Goal: Task Accomplishment & Management: Manage account settings

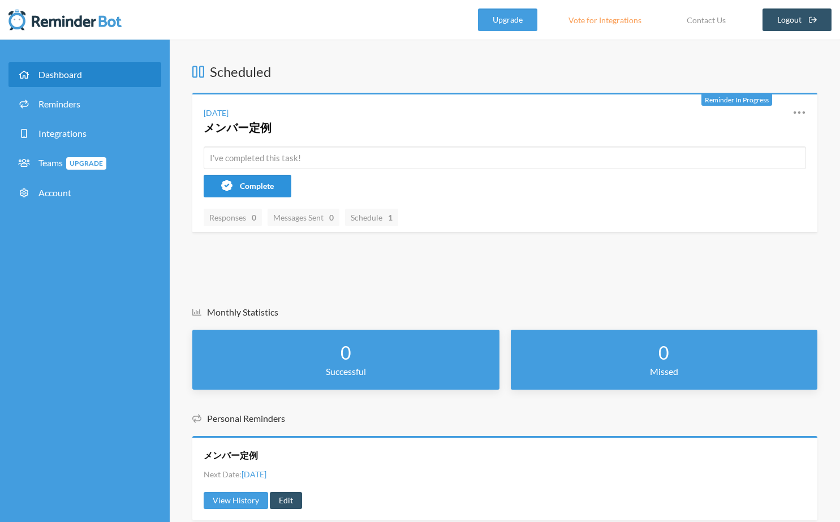
click at [273, 188] on span "Complete" at bounding box center [257, 186] width 34 height 10
click at [800, 110] on icon at bounding box center [799, 113] width 14 height 14
click at [797, 110] on icon at bounding box center [799, 113] width 14 height 14
click at [727, 182] on link "Edit" at bounding box center [749, 178] width 96 height 18
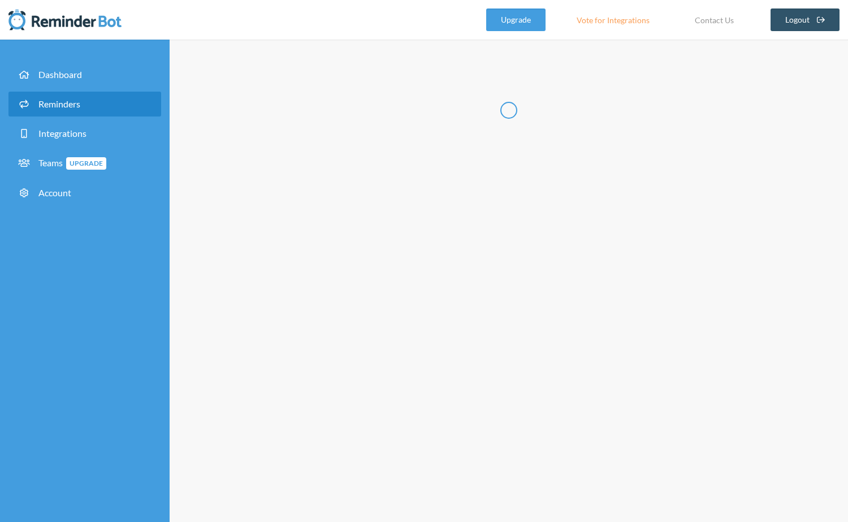
radio input "false"
radio input "true"
type input "メンバー定例"
select select "11:45:00"
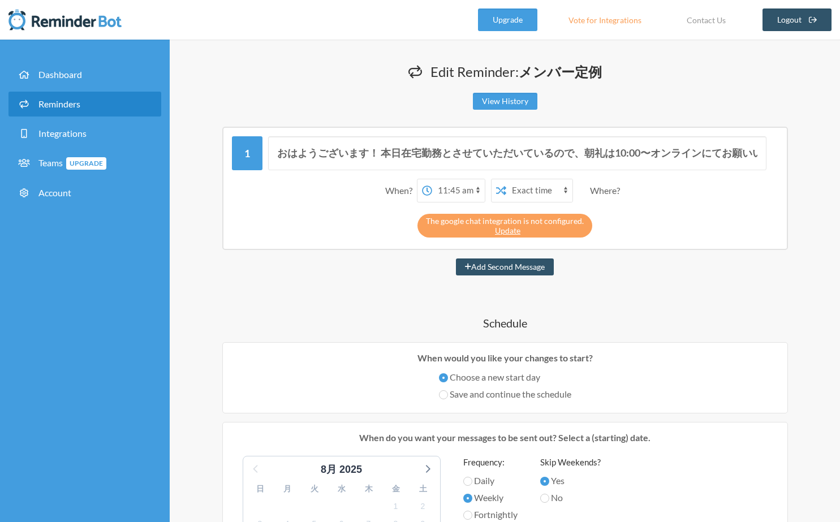
click at [601, 188] on div "Where?" at bounding box center [607, 191] width 34 height 24
click at [553, 218] on div "The google chat integration is not configured. Update" at bounding box center [504, 226] width 175 height 24
click at [490, 100] on link "View History" at bounding box center [505, 101] width 64 height 17
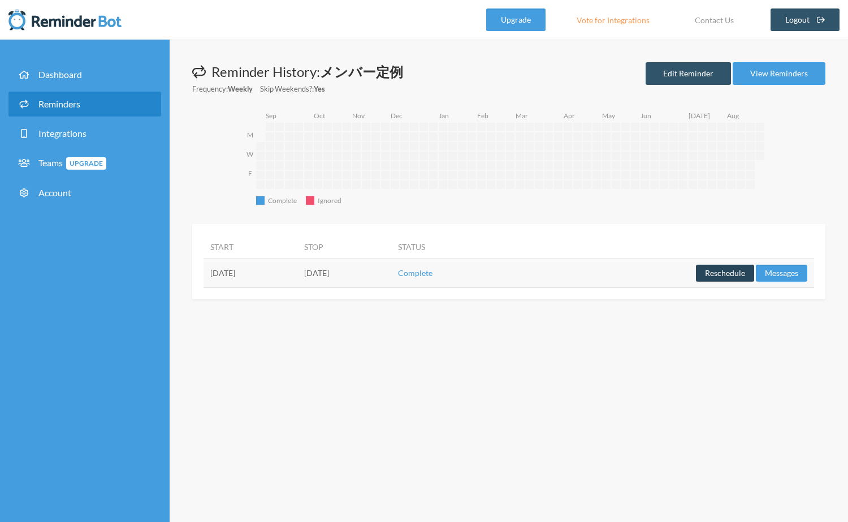
click at [711, 269] on button "Reschedule" at bounding box center [725, 273] width 58 height 17
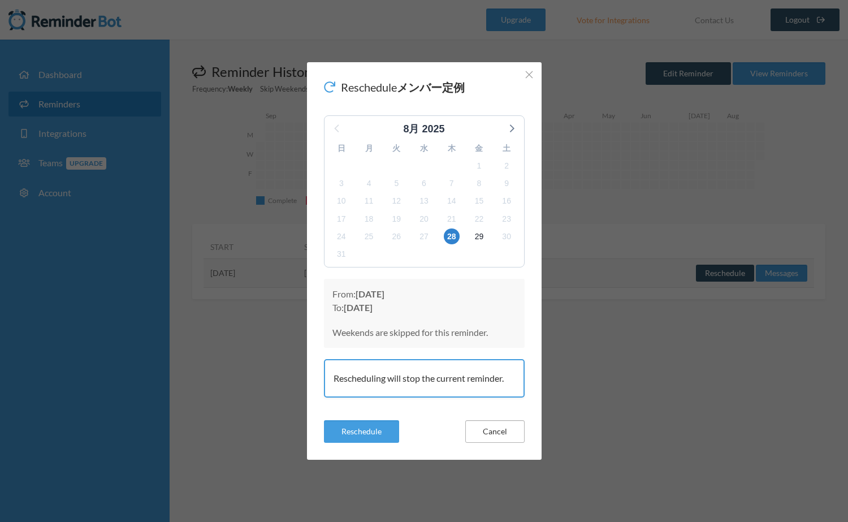
click at [505, 427] on button "Cancel" at bounding box center [494, 431] width 59 height 23
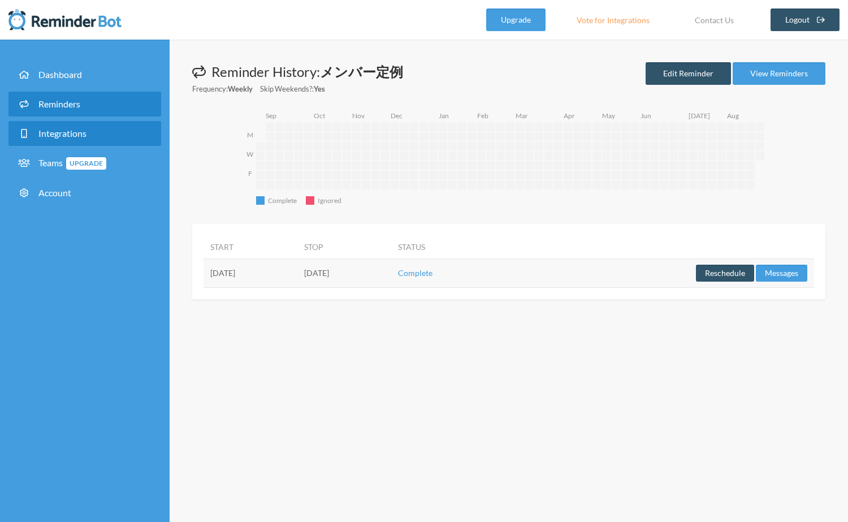
click at [111, 134] on link "Integrations" at bounding box center [84, 133] width 153 height 25
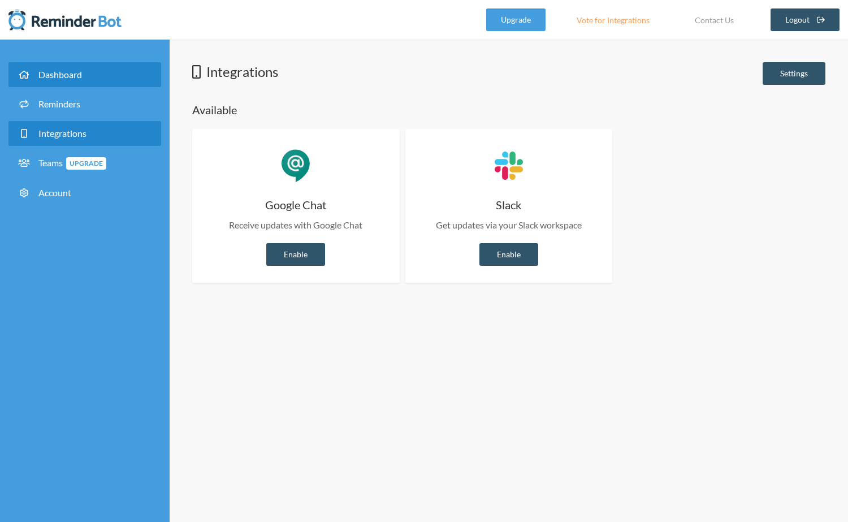
click at [106, 75] on link "Dashboard" at bounding box center [84, 74] width 153 height 25
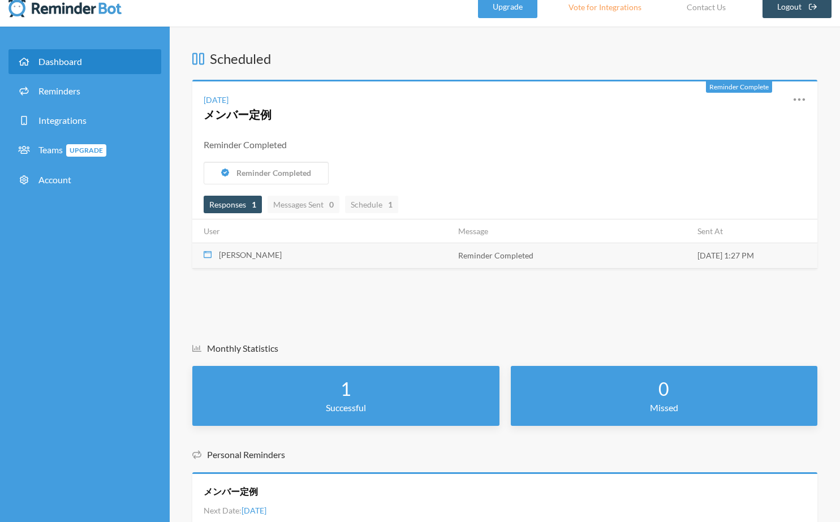
scroll to position [11, 0]
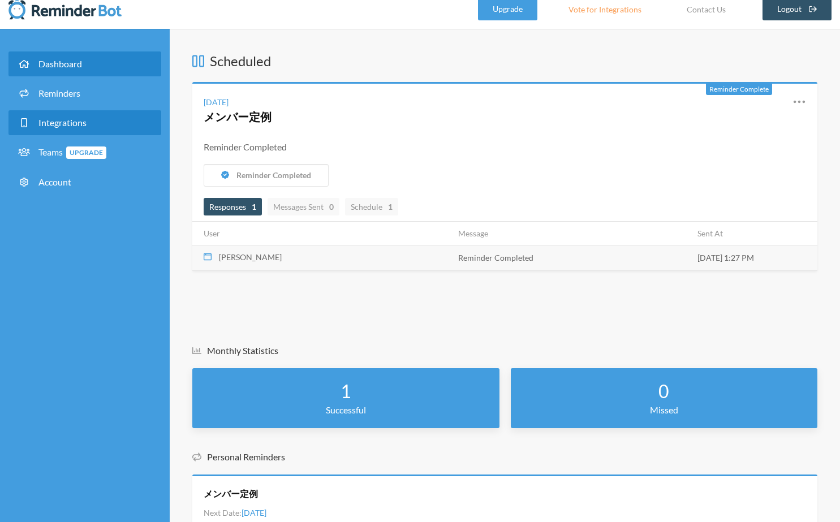
click at [107, 112] on link "Integrations" at bounding box center [84, 122] width 153 height 25
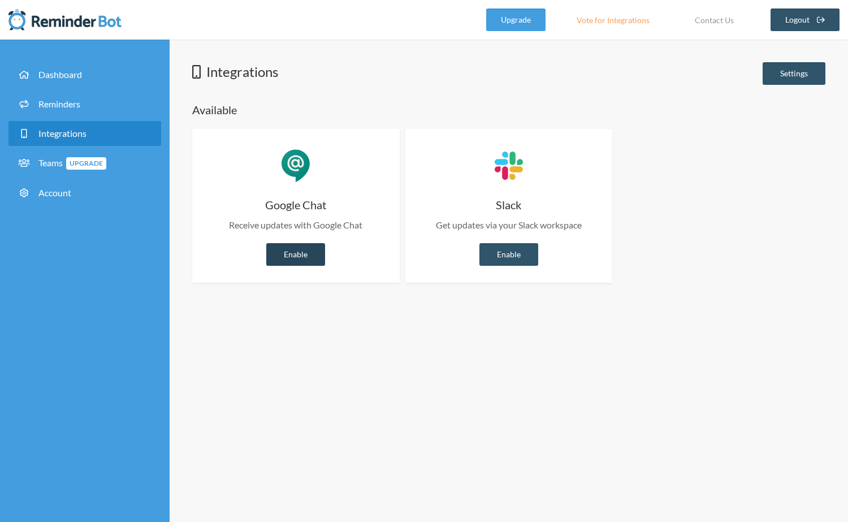
click at [309, 247] on link "Enable" at bounding box center [295, 254] width 59 height 23
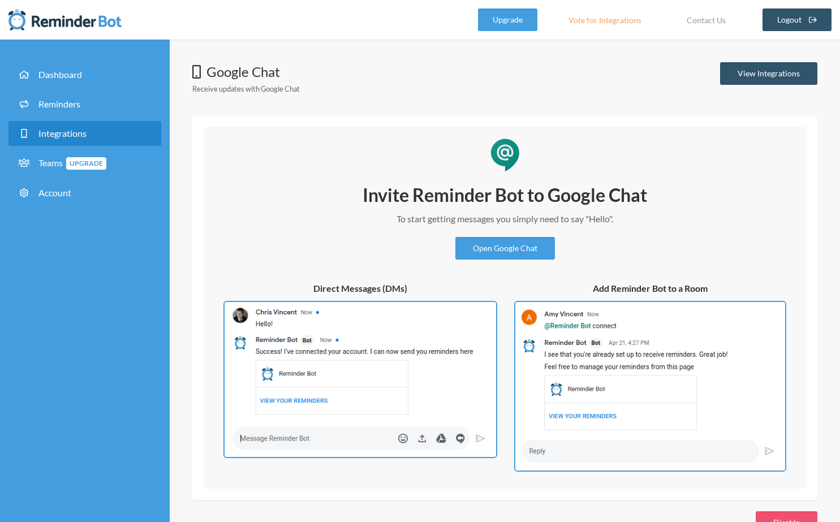
scroll to position [34, 0]
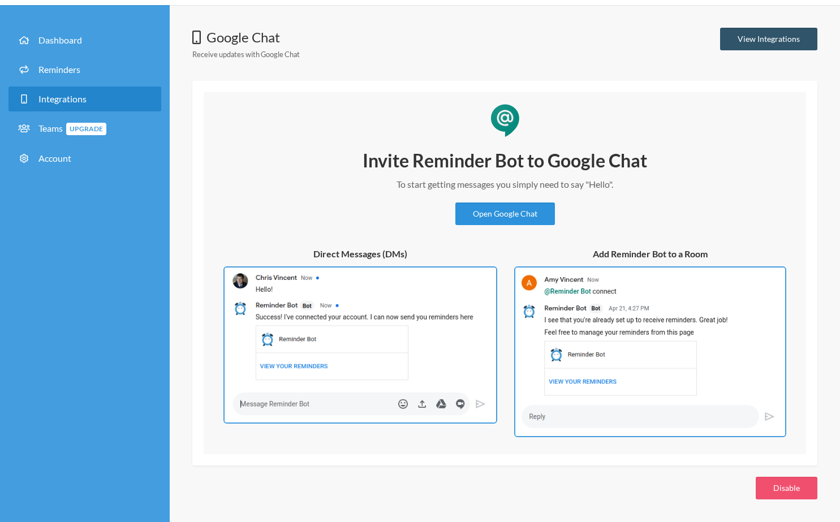
click at [523, 213] on link "Open Google Chat" at bounding box center [505, 213] width 100 height 23
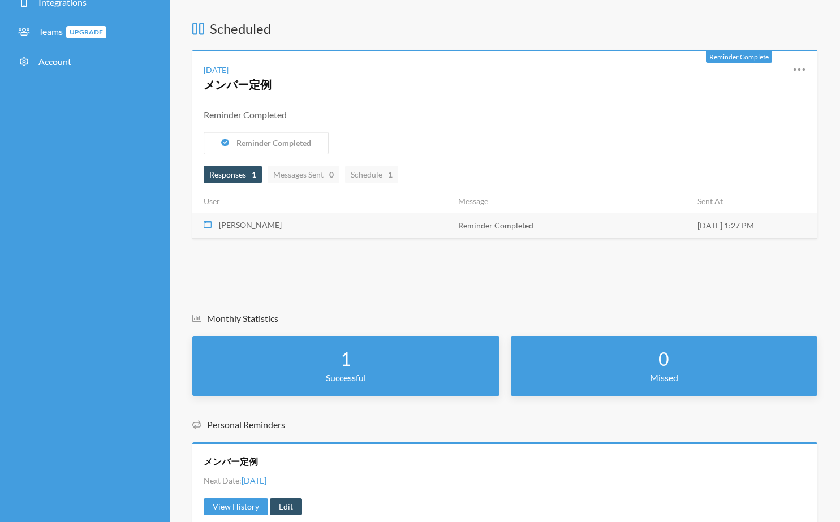
scroll to position [170, 0]
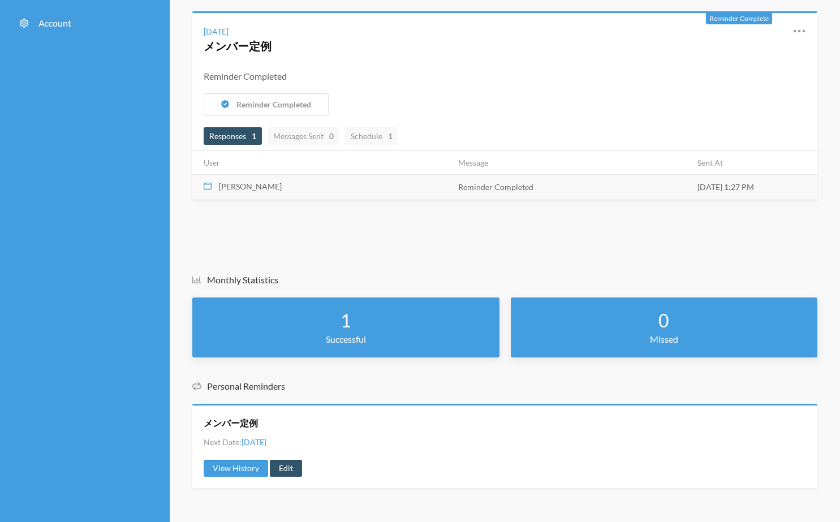
click at [402, 310] on div "1 Successful" at bounding box center [345, 327] width 307 height 60
click at [252, 461] on link "View History" at bounding box center [236, 468] width 64 height 17
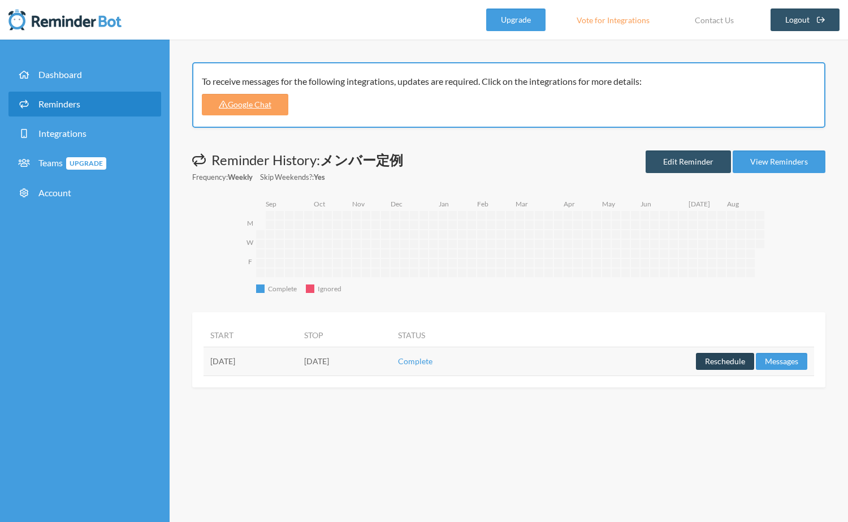
click at [749, 368] on button "Reschedule" at bounding box center [725, 361] width 58 height 17
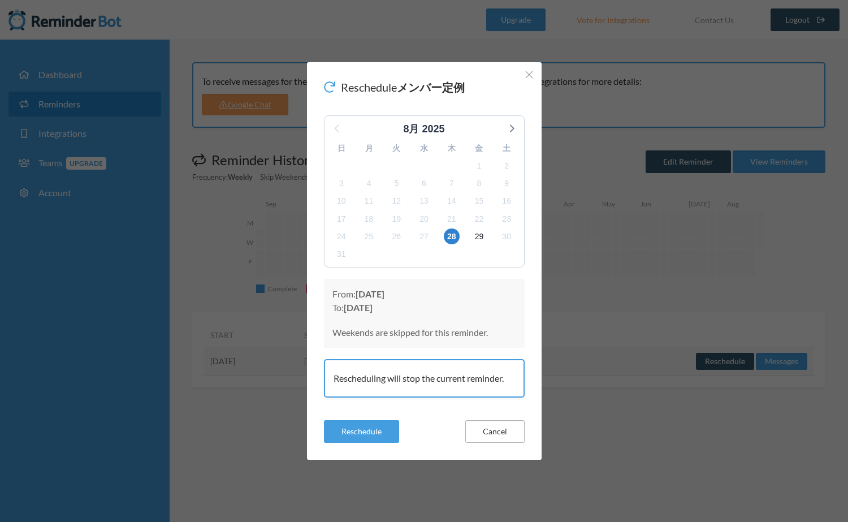
click at [489, 437] on button "Cancel" at bounding box center [494, 431] width 59 height 23
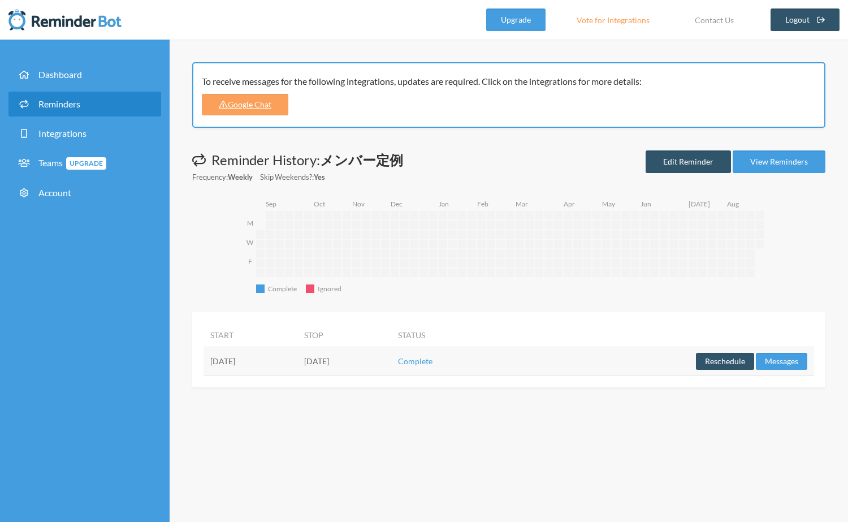
click at [781, 179] on div "Reminder History: メンバー定例 Frequency: Weekly Skip Weekends?: Yes Edit Reminder Vi…" at bounding box center [508, 166] width 633 height 33
click at [781, 167] on link "View Reminders" at bounding box center [779, 161] width 93 height 23
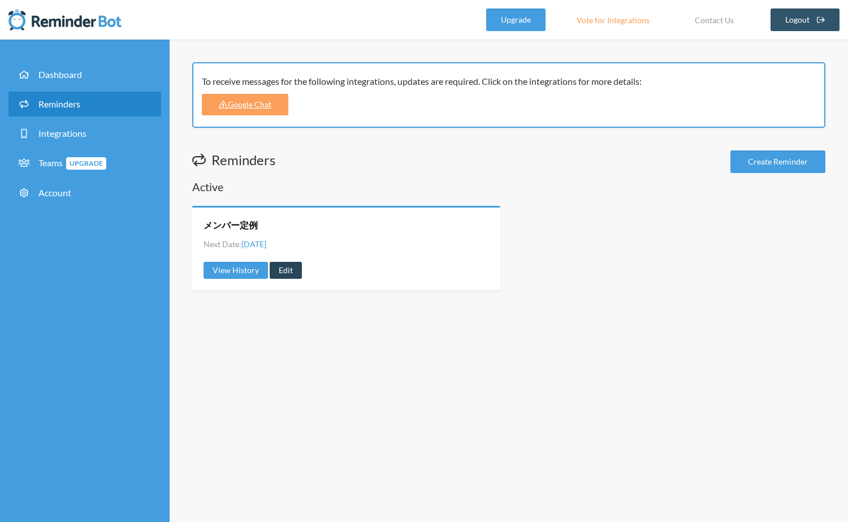
click at [275, 276] on link "Edit" at bounding box center [286, 270] width 32 height 17
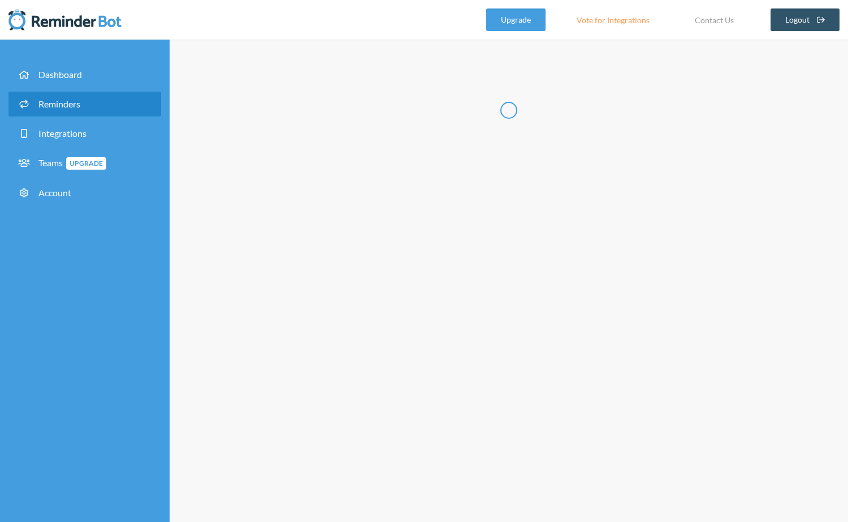
radio input "false"
radio input "true"
type input "メンバー定例"
select select "11:45:00"
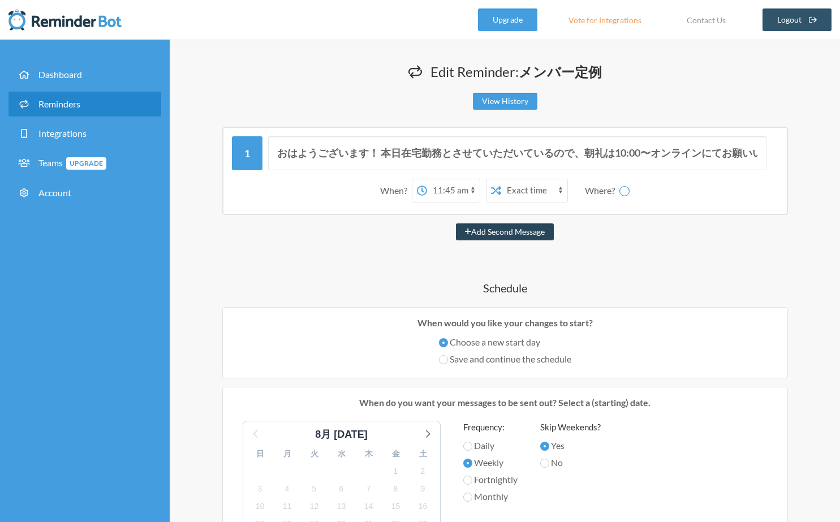
select select "spaces/AAAAc1575N0"
click at [621, 193] on select "藤原麻祐子 BBT-F｜メンバースペース fujiwara_test" at bounding box center [631, 190] width 85 height 23
click at [589, 179] on select "藤原麻祐子 BBT-F｜メンバースペース fujiwara_test" at bounding box center [631, 190] width 85 height 23
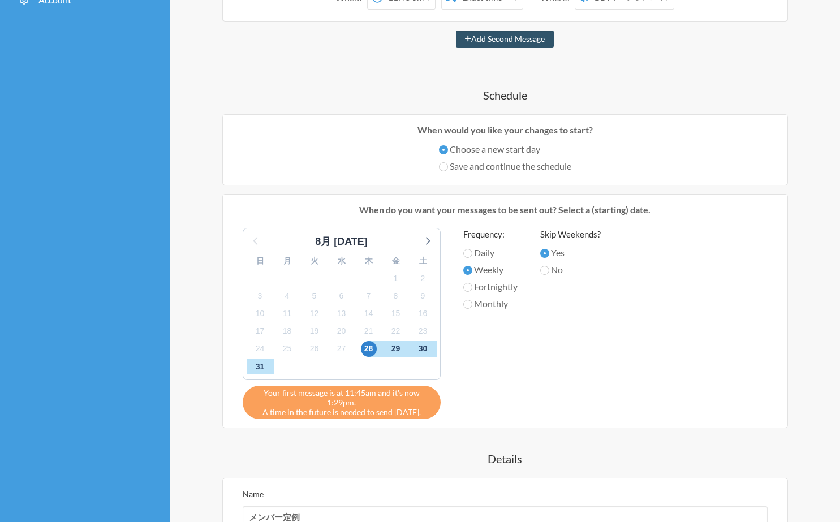
scroll to position [459, 0]
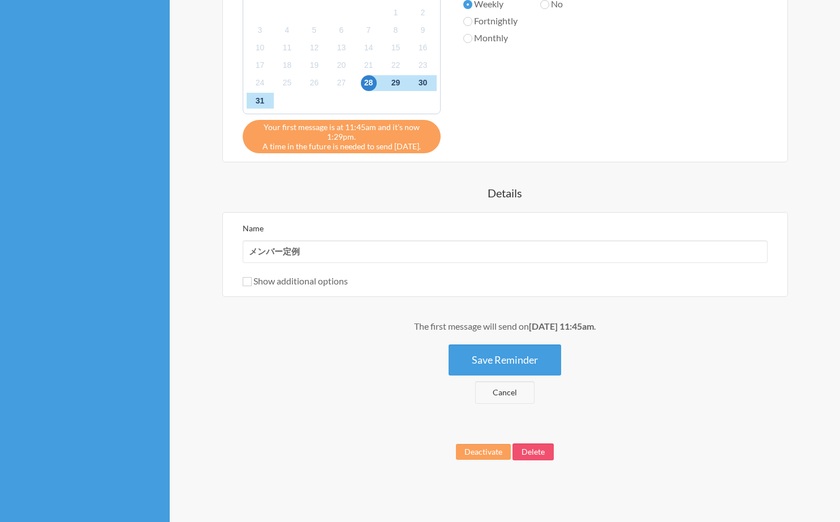
click at [309, 275] on label "Show additional options" at bounding box center [295, 280] width 105 height 11
click at [252, 277] on input "Show additional options" at bounding box center [247, 281] width 9 height 9
checkbox input "true"
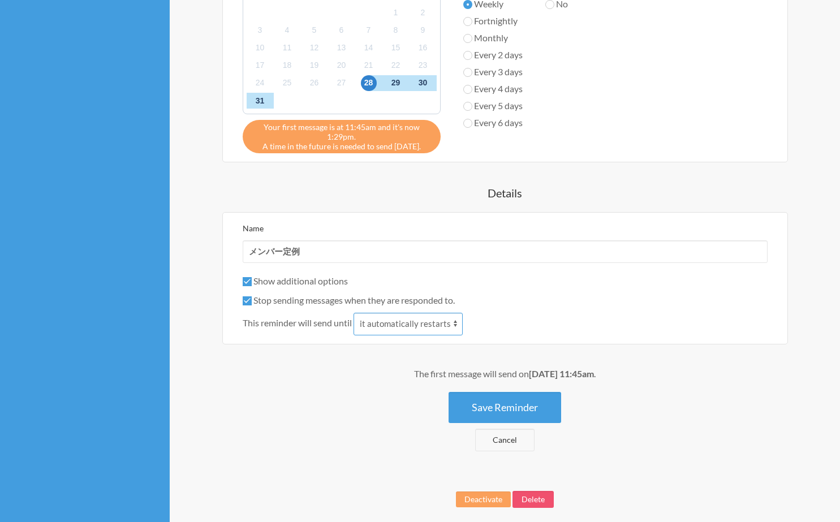
click at [384, 322] on select "it automatically restarts it is replied to" at bounding box center [407, 324] width 109 height 23
click at [494, 400] on button "Save Reminder" at bounding box center [504, 407] width 113 height 31
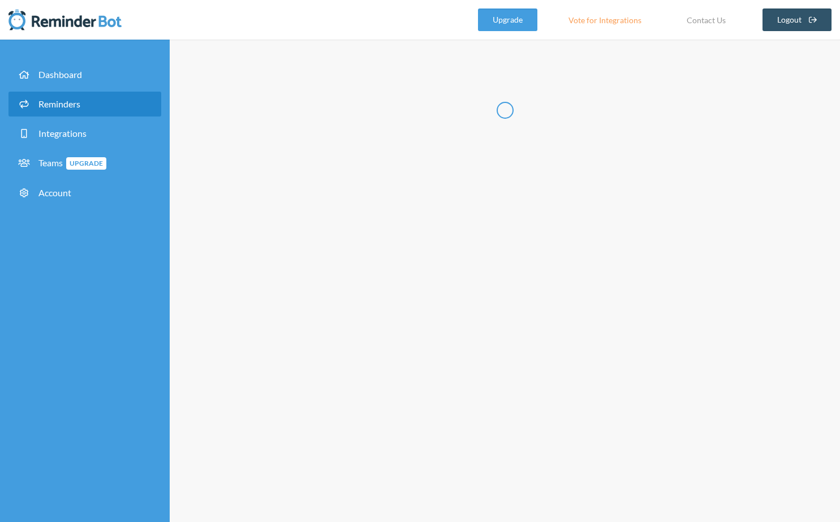
scroll to position [0, 0]
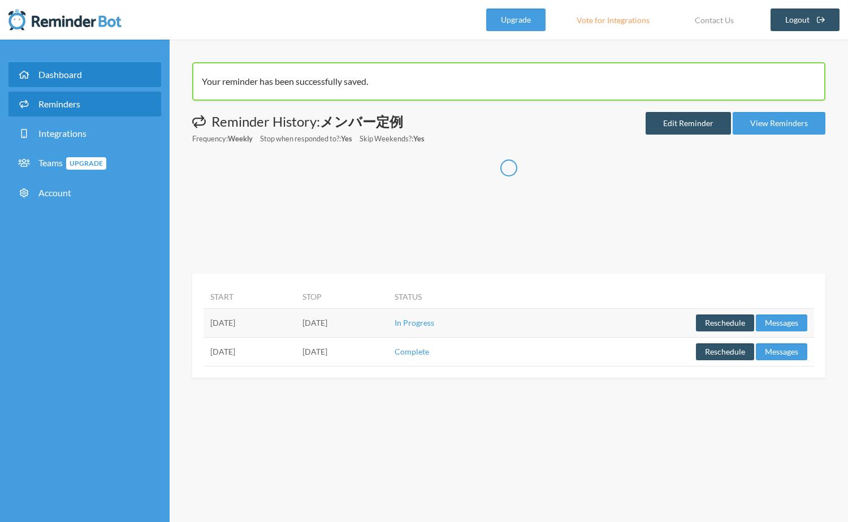
click at [89, 77] on link "Dashboard" at bounding box center [84, 74] width 153 height 25
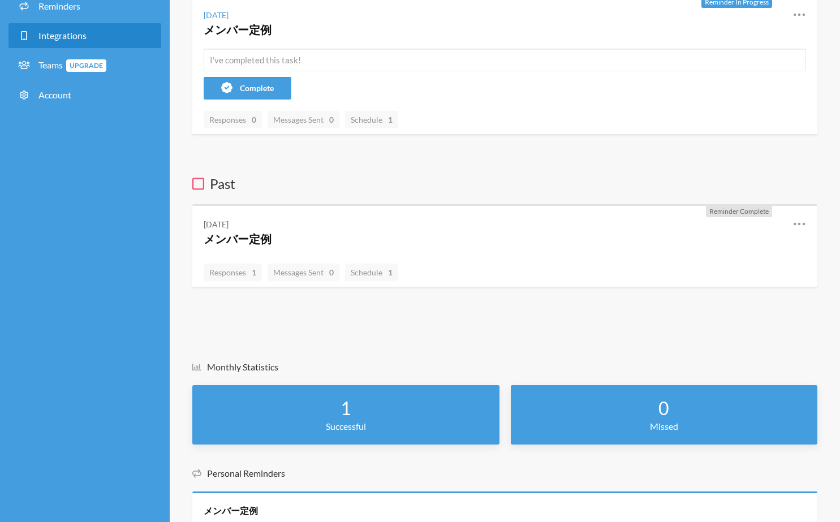
scroll to position [46, 0]
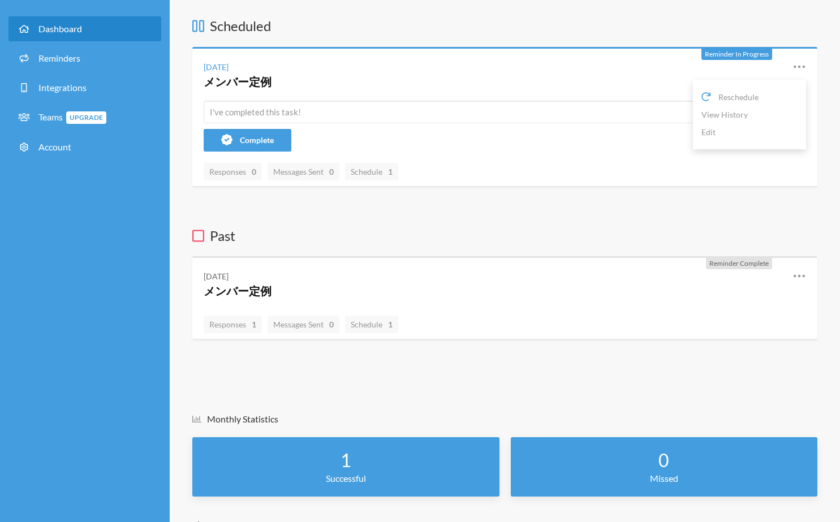
click at [803, 63] on icon at bounding box center [799, 67] width 14 height 14
click at [802, 63] on icon at bounding box center [799, 67] width 14 height 14
click at [705, 132] on link "Edit" at bounding box center [749, 132] width 96 height 18
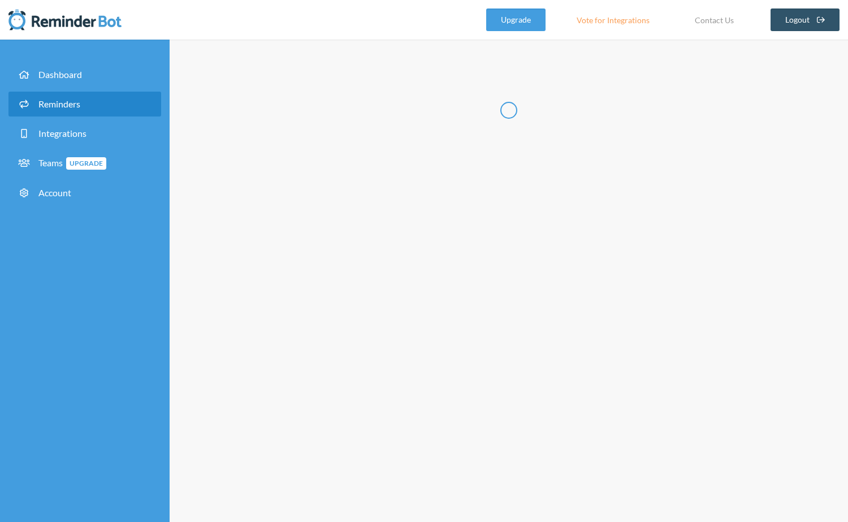
radio input "false"
radio input "true"
type input "メンバー定例"
checkbox input "true"
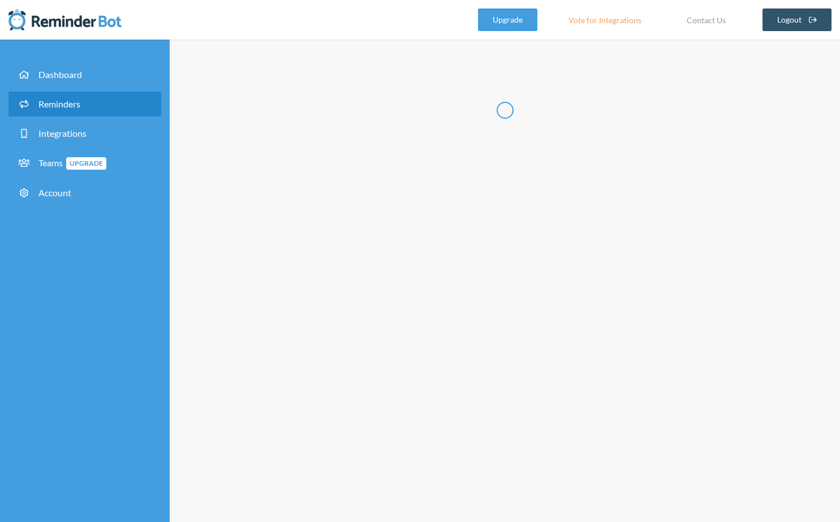
select select "11:45:00"
select select "12:45:00"
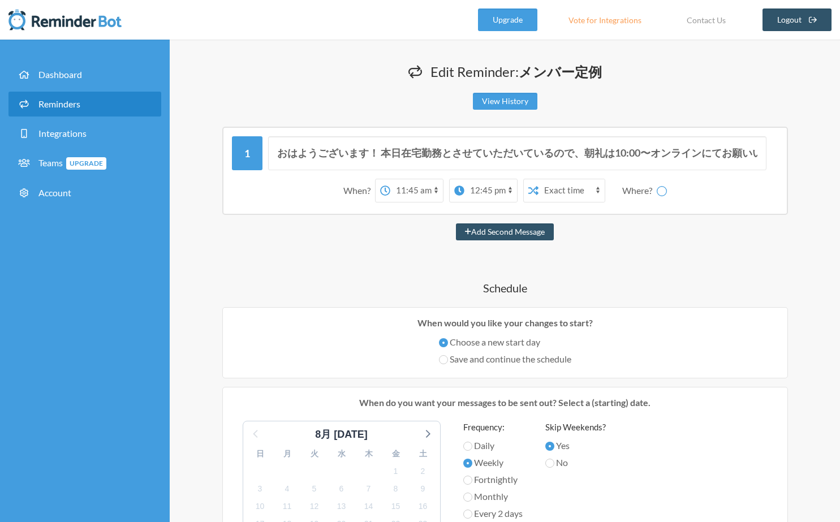
select select "spaces/AAAAc1575N0"
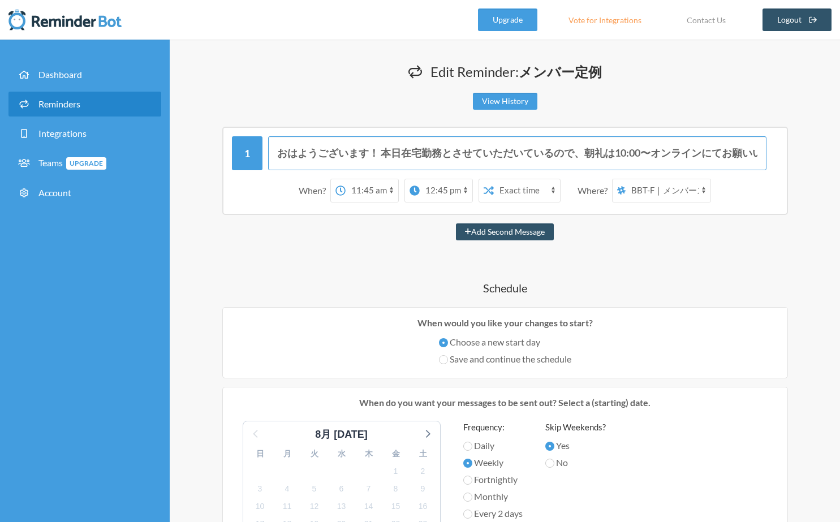
click at [674, 145] on input "おはようございます！ 本日在宅勤務とさせていただいているので、朝礼は10:00〜オンラインにてお願いいたします。 https://meet.google.co…" at bounding box center [517, 153] width 498 height 34
drag, startPoint x: 675, startPoint y: 157, endPoint x: 765, endPoint y: 154, distance: 90.5
click at [765, 154] on input "おはようございます！ 本日在宅勤務とさせていただいているので、朝礼は10:00〜オンラインにてお願いいたします。 https://meet.google.co…" at bounding box center [517, 153] width 498 height 34
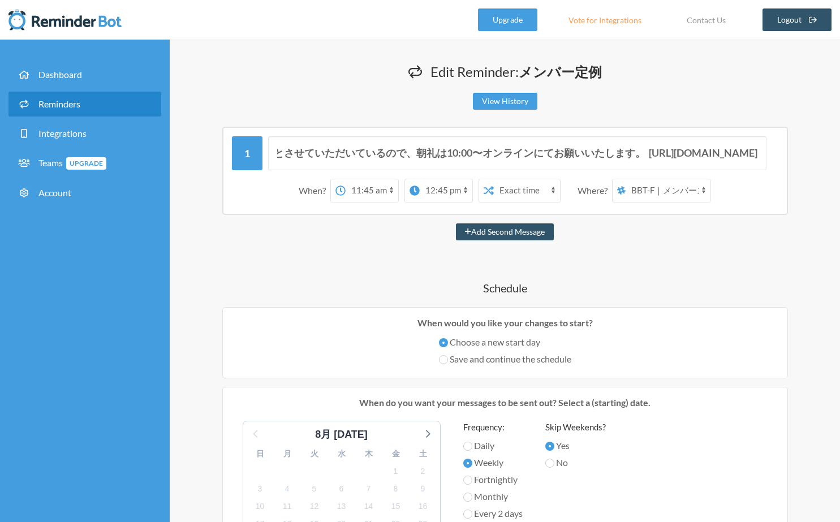
scroll to position [0, 0]
click at [784, 139] on div "おはようございます！ 本日在宅勤務とさせていただいているので、朝礼は10:00〜オンラインにてお願いいたします。 https://meet.google.co…" at bounding box center [504, 171] width 565 height 88
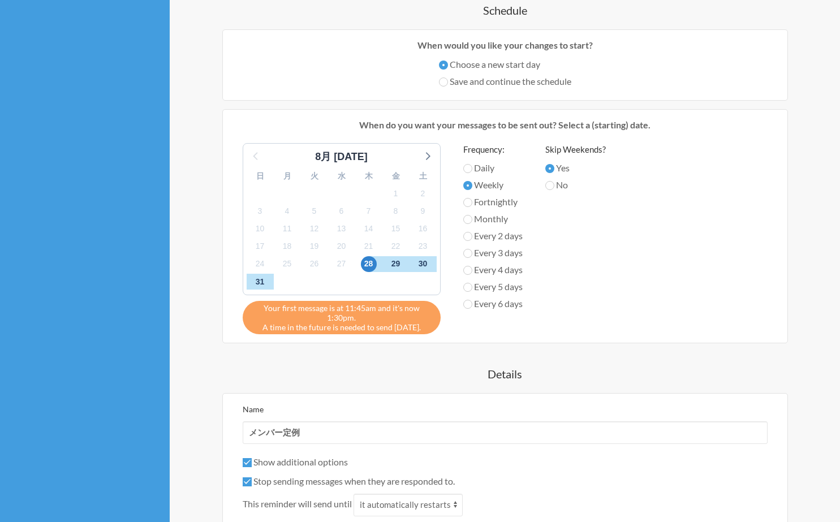
scroll to position [277, 0]
click at [431, 153] on icon at bounding box center [427, 156] width 15 height 15
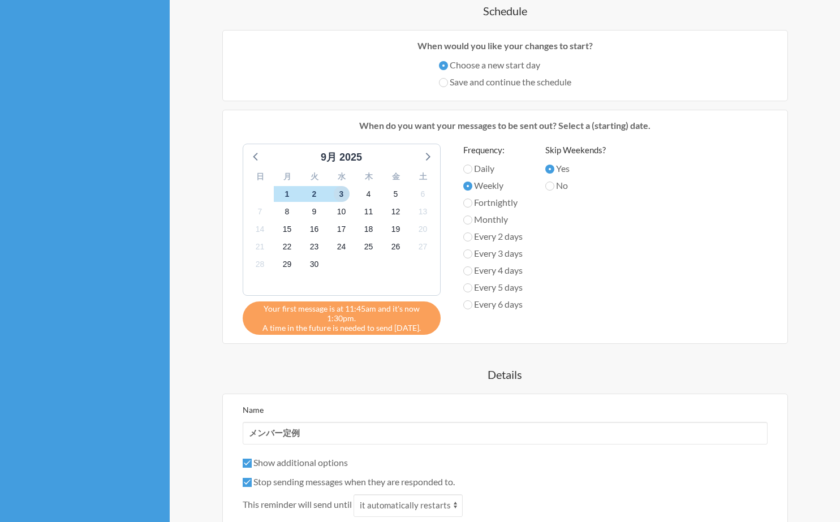
click at [342, 188] on span "3" at bounding box center [342, 194] width 16 height 16
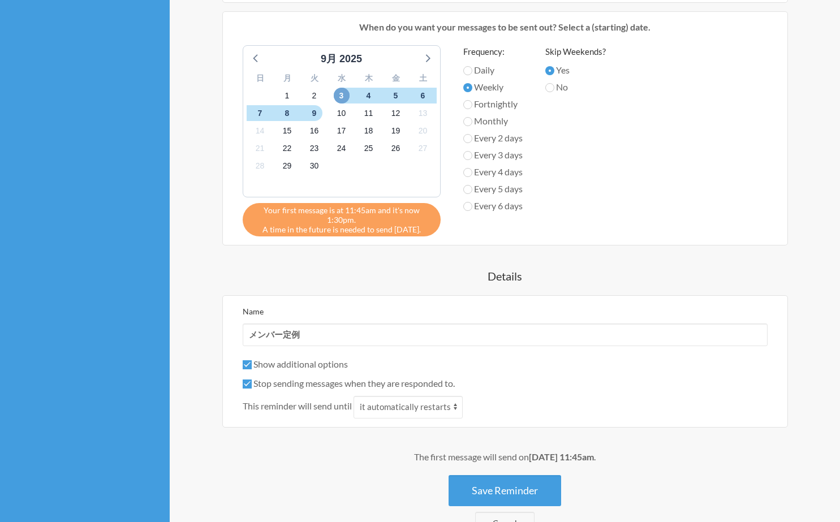
scroll to position [506, 0]
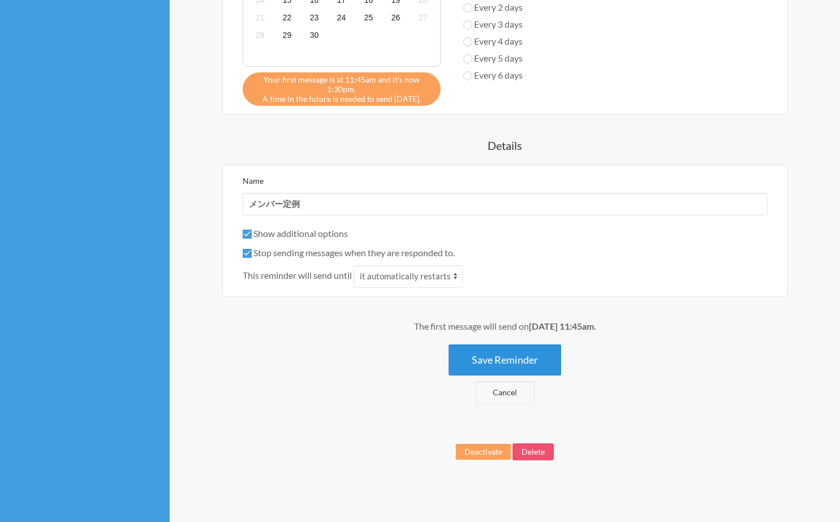
click at [534, 365] on button "Save Reminder" at bounding box center [504, 359] width 113 height 31
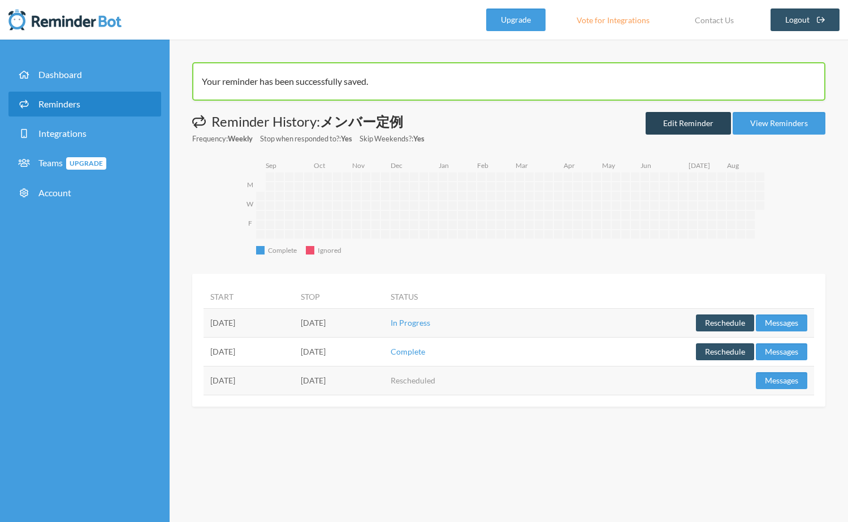
click at [680, 130] on link "Edit Reminder" at bounding box center [688, 123] width 85 height 23
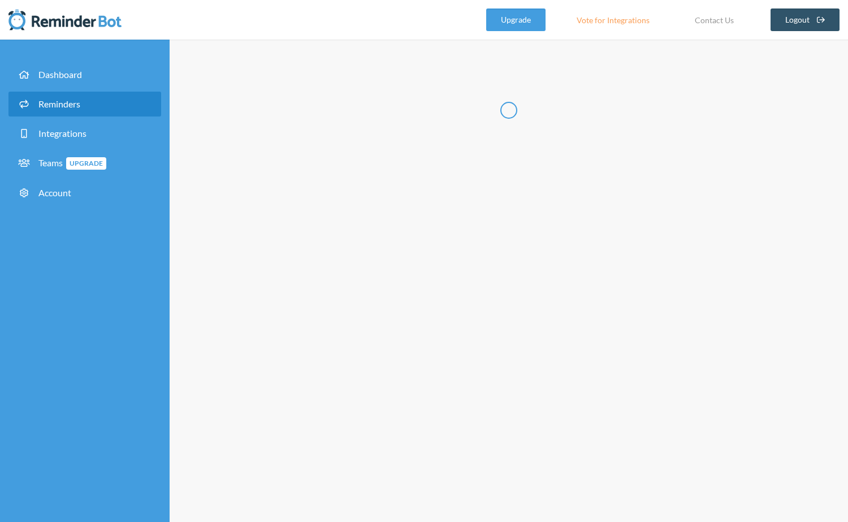
radio input "false"
radio input "true"
type input "メンバー定例"
checkbox input "true"
select select "11:45:00"
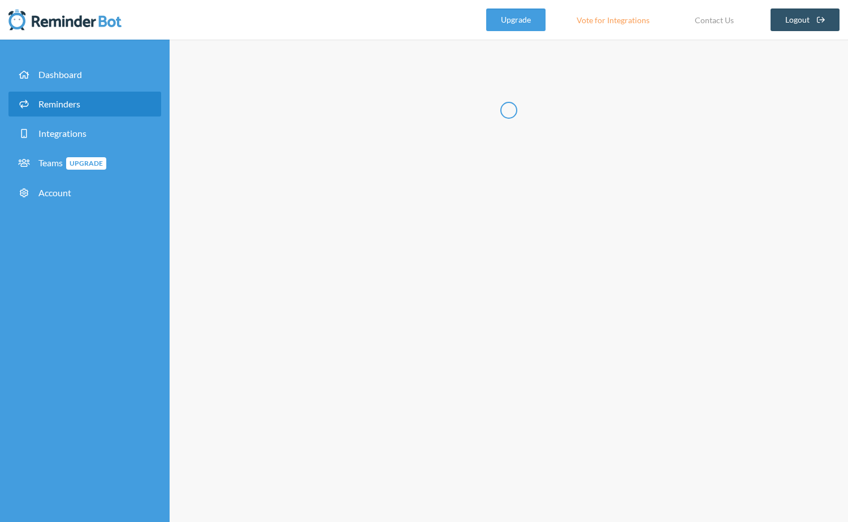
select select "12:45:00"
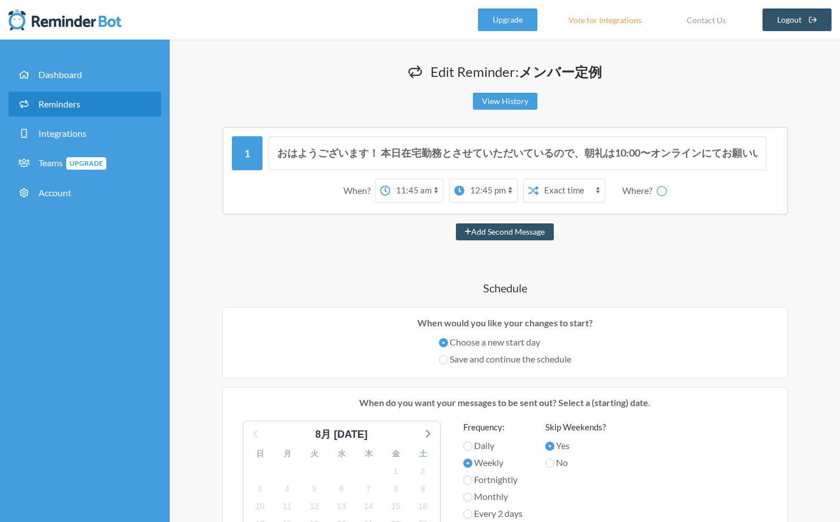
select select "spaces/AAAAc1575N0"
click at [438, 189] on select "12:00 am 12:15 am 12:30 am 12:45 am 1:00 am 1:15 am 1:30 am 1:45 am 2:00 am 2:1…" at bounding box center [446, 190] width 53 height 23
